Goal: Find specific page/section: Find specific page/section

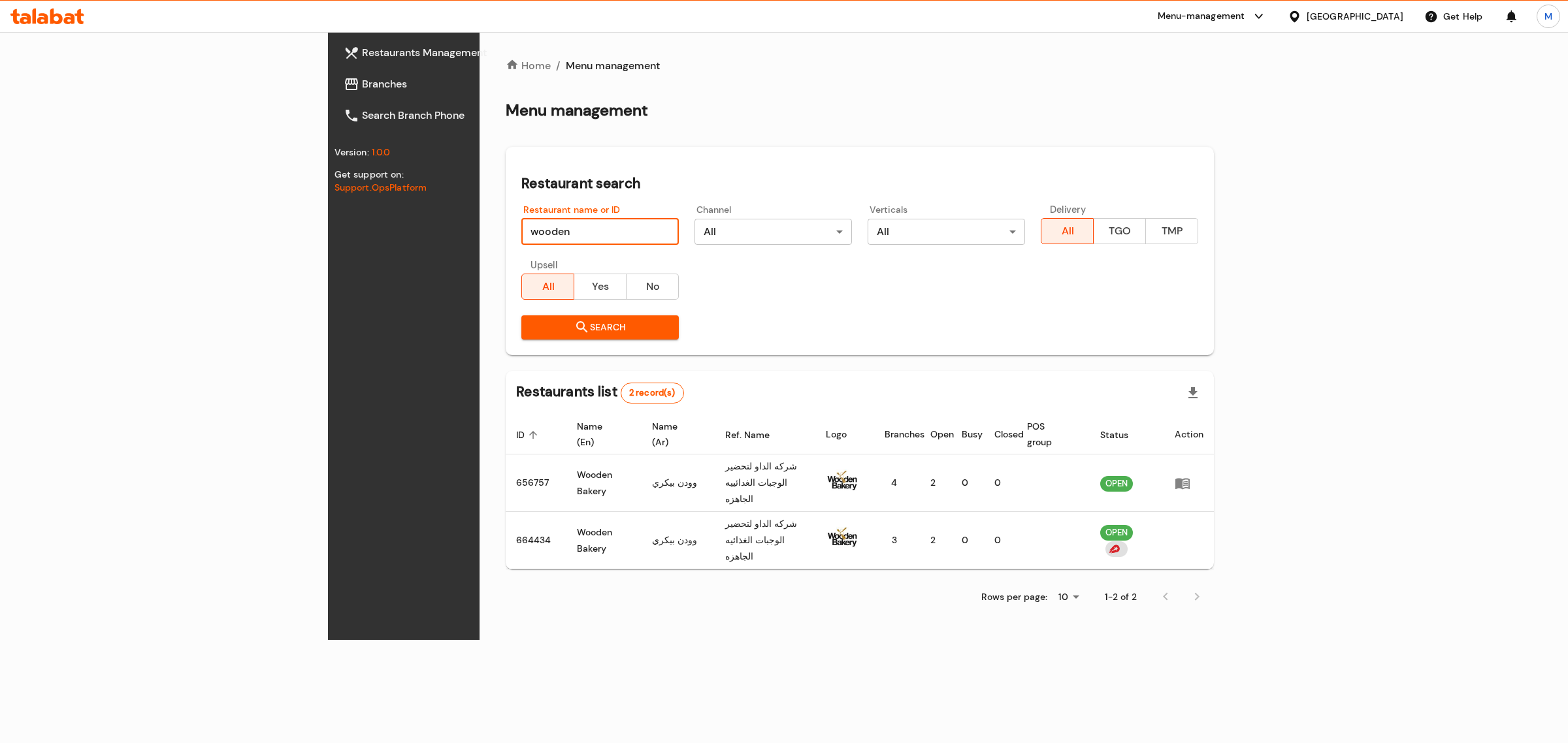
click at [521, 226] on input "wooden" at bounding box center [600, 232] width 158 height 26
drag, startPoint x: 0, startPoint y: 0, endPoint x: 366, endPoint y: 226, distance: 430.2
click at [521, 226] on input "wooden" at bounding box center [600, 232] width 158 height 26
type input "La Baguette"
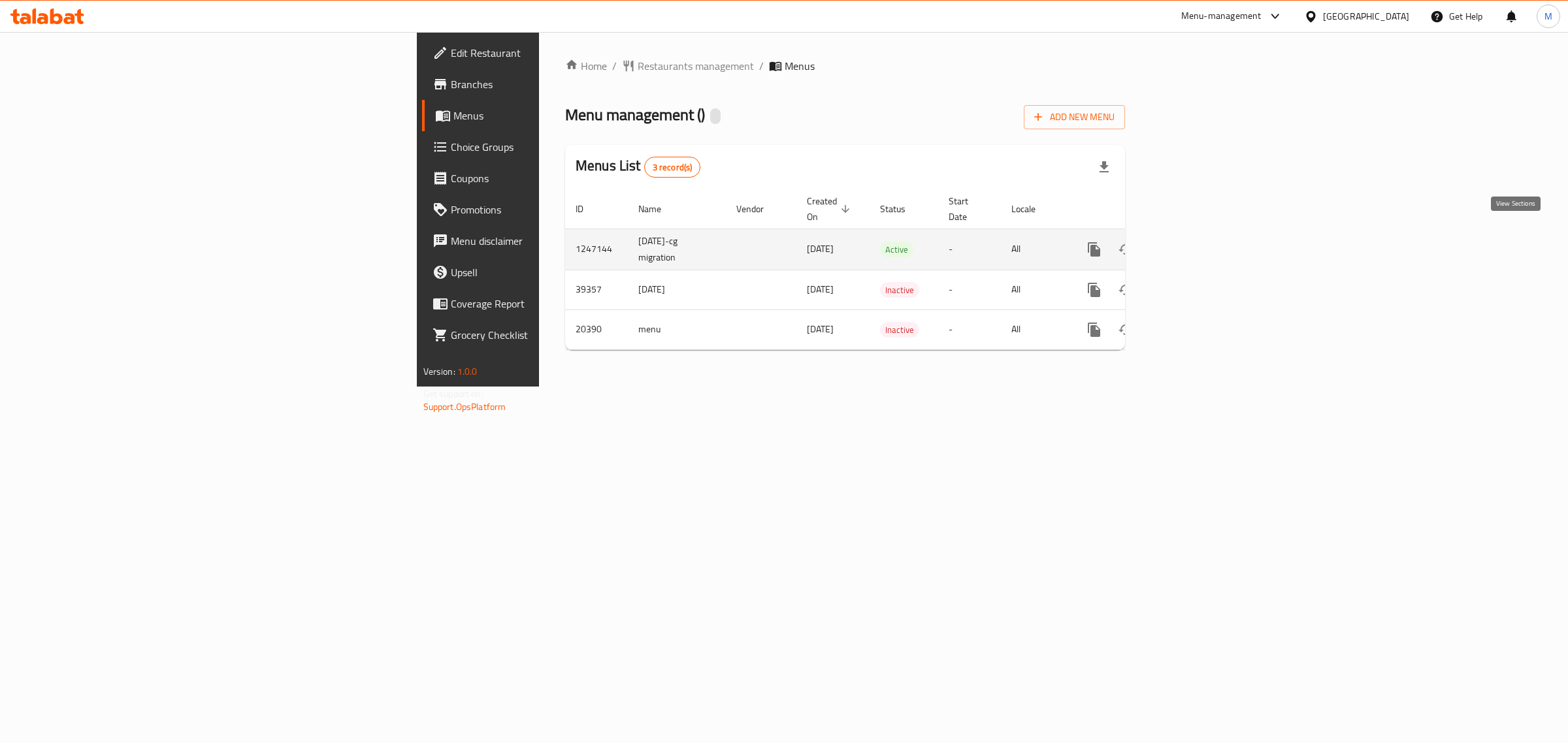
click at [1196, 241] on icon "enhanced table" at bounding box center [1188, 249] width 16 height 16
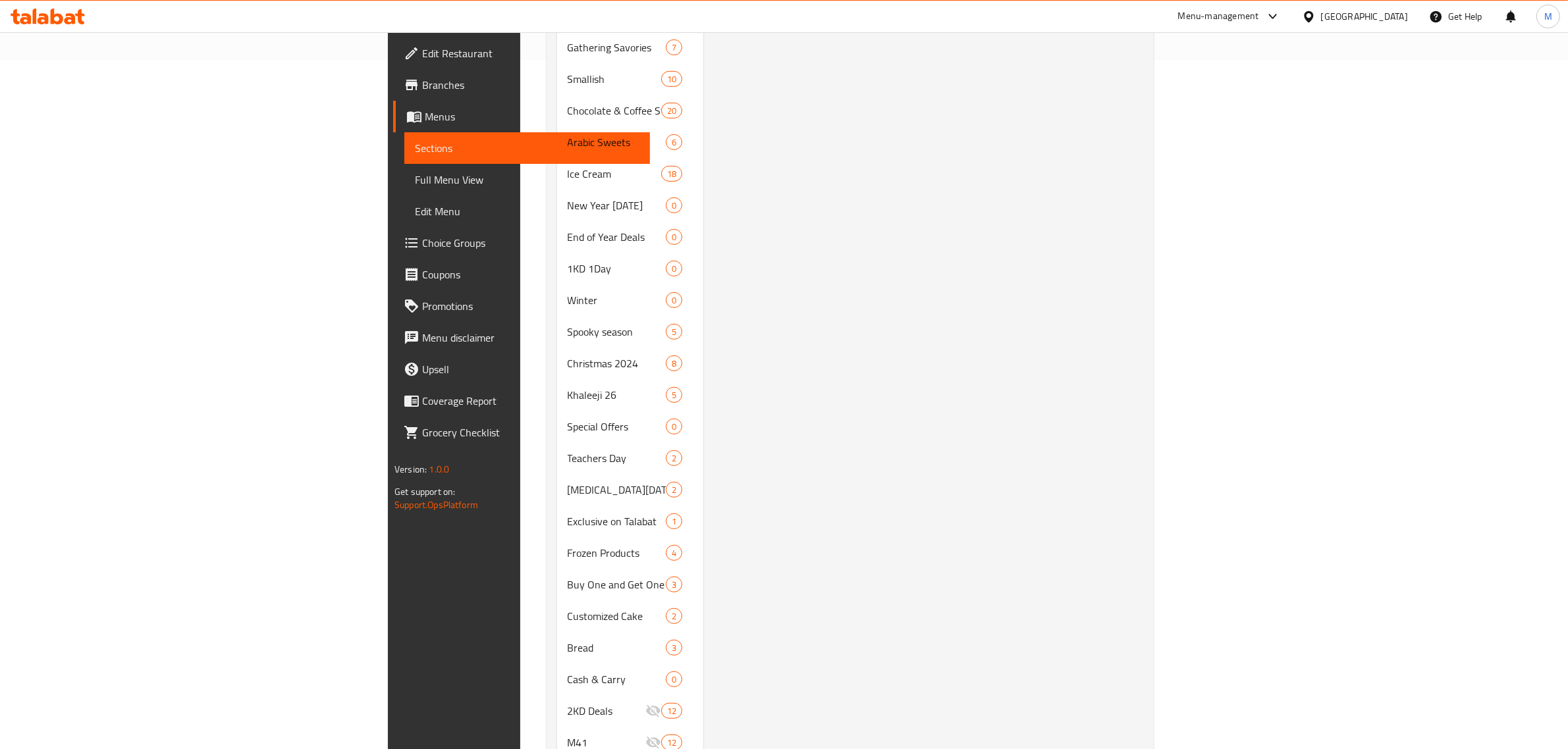
scroll to position [718, 0]
